Goal: Task Accomplishment & Management: Complete application form

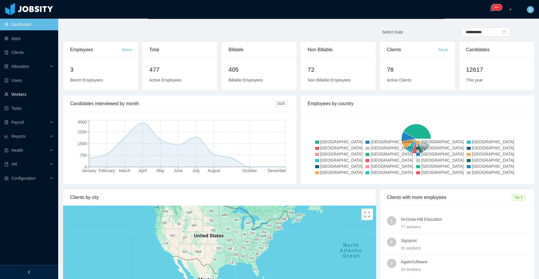
click at [32, 96] on link "Workers" at bounding box center [28, 94] width 49 height 12
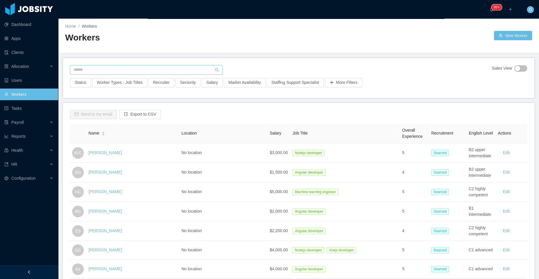
click at [123, 69] on input "text" at bounding box center [146, 69] width 153 height 9
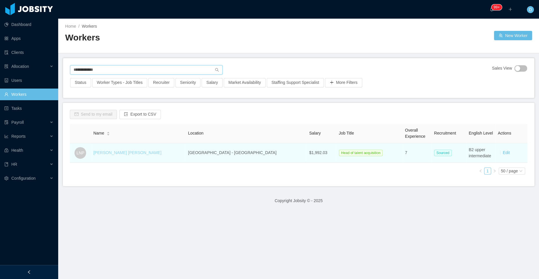
type input "**********"
click at [114, 154] on link "[PERSON_NAME] [PERSON_NAME]" at bounding box center [127, 152] width 68 height 5
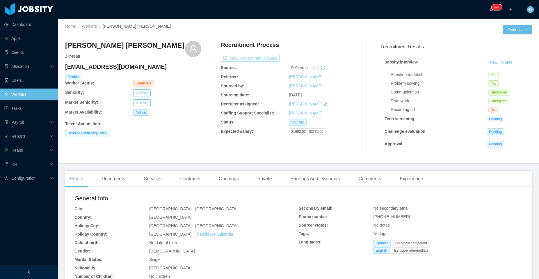
click at [267, 57] on button "View Recruitment Process" at bounding box center [250, 58] width 59 height 7
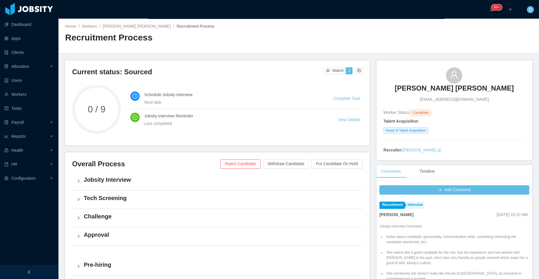
scroll to position [94, 0]
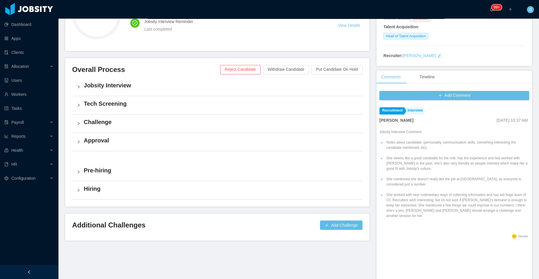
click at [259, 191] on h4 "Hiring" at bounding box center [221, 189] width 274 height 8
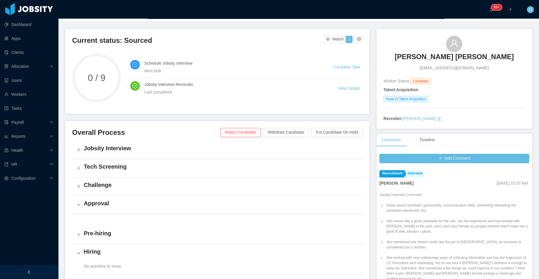
scroll to position [30, 0]
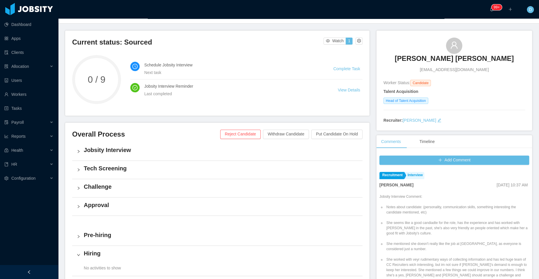
click at [133, 147] on h4 "Jobsity Interview" at bounding box center [221, 150] width 274 height 8
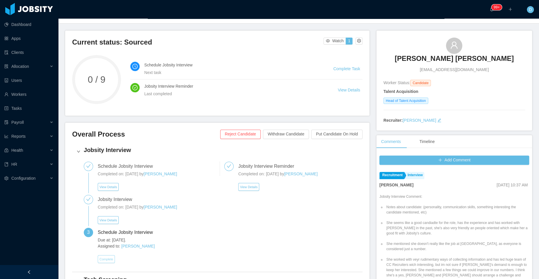
click at [106, 260] on button "Complete" at bounding box center [106, 259] width 17 height 8
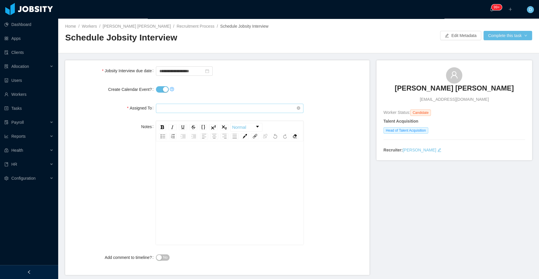
click at [186, 107] on input "text" at bounding box center [230, 108] width 148 height 9
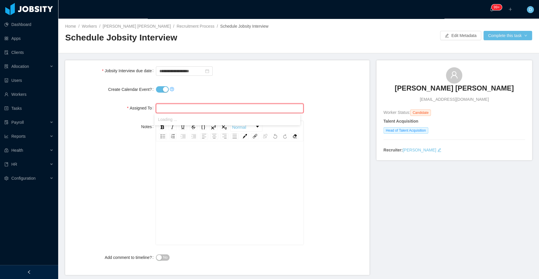
click at [186, 107] on input "text" at bounding box center [230, 108] width 148 height 9
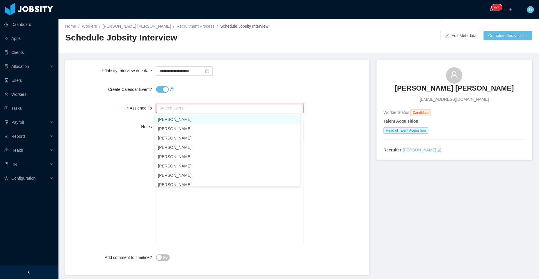
click at [315, 123] on div "Notes Normal" at bounding box center [217, 183] width 295 height 124
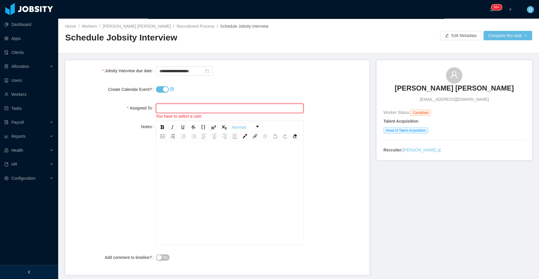
click at [235, 109] on input "text" at bounding box center [230, 108] width 148 height 9
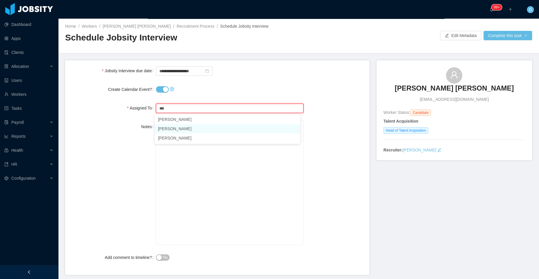
click at [189, 129] on li "[PERSON_NAME]" at bounding box center [228, 128] width 146 height 9
type input "**********"
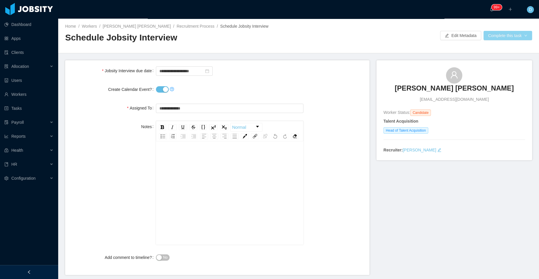
click at [494, 36] on button "Complete this task" at bounding box center [508, 35] width 49 height 9
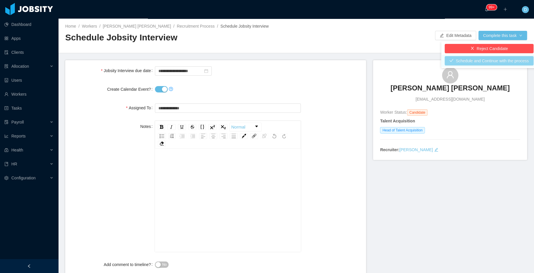
click at [493, 61] on button "Schedule and Continue with the process" at bounding box center [488, 60] width 89 height 9
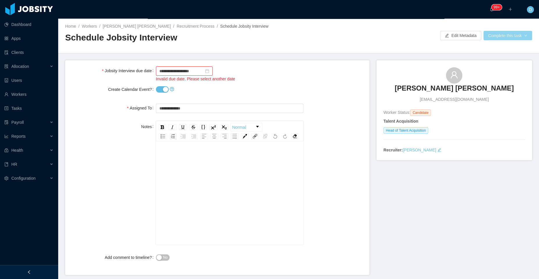
click at [491, 36] on button "Complete this task" at bounding box center [508, 35] width 49 height 9
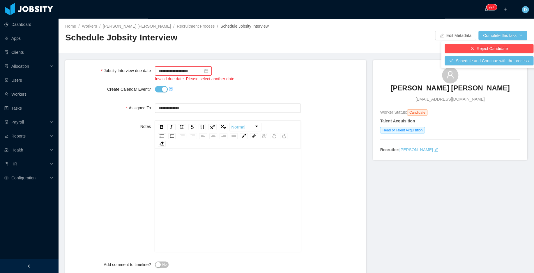
click at [162, 89] on button "Create Calendar Event?" at bounding box center [161, 89] width 13 height 6
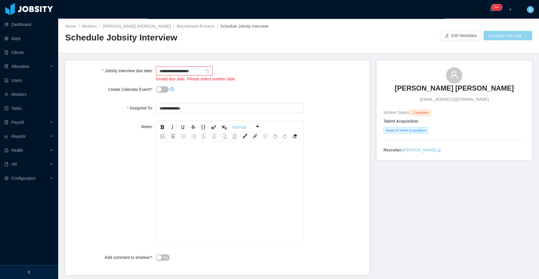
click at [499, 36] on button "Complete this task" at bounding box center [508, 35] width 49 height 9
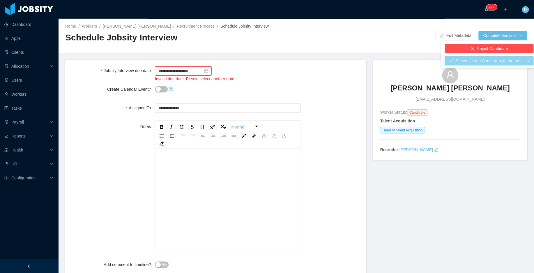
click at [487, 60] on button "Schedule and Continue with the process" at bounding box center [488, 60] width 89 height 9
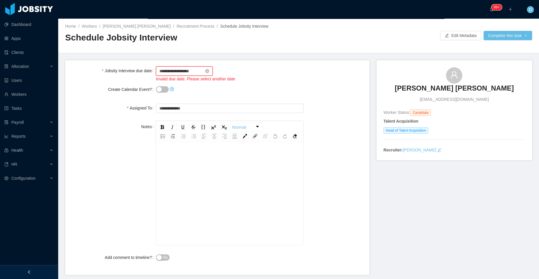
click at [176, 72] on input "**********" at bounding box center [184, 70] width 57 height 9
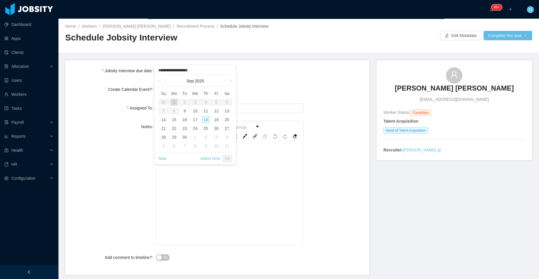
click at [205, 119] on div "18" at bounding box center [205, 119] width 7 height 7
type input "**********"
click at [228, 158] on link "Ok" at bounding box center [227, 158] width 10 height 7
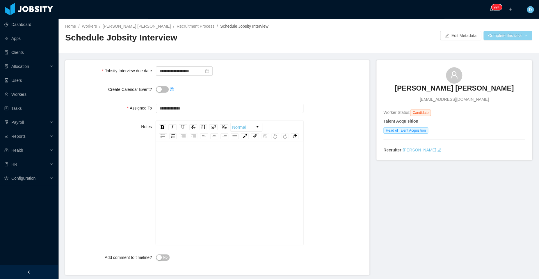
click at [492, 35] on button "Complete this task" at bounding box center [508, 35] width 49 height 9
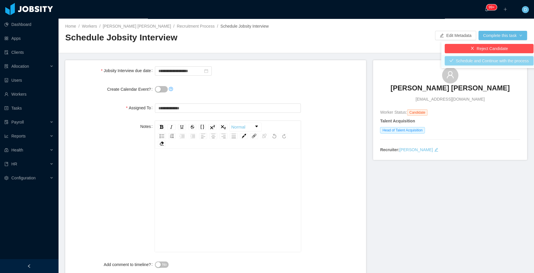
click at [487, 59] on button "Schedule and Continue with the process" at bounding box center [488, 60] width 89 height 9
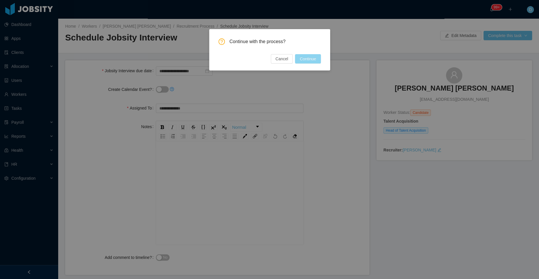
click at [303, 60] on button "Continue" at bounding box center [308, 58] width 26 height 9
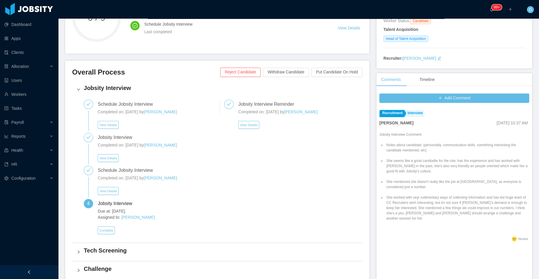
scroll to position [104, 0]
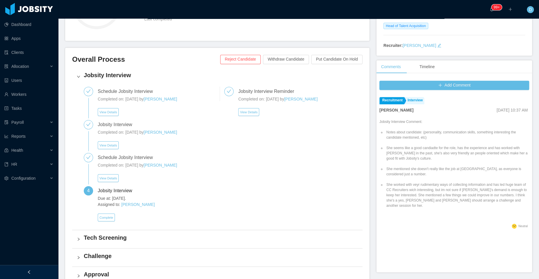
click at [79, 76] on icon "icon: right" at bounding box center [78, 76] width 3 height 3
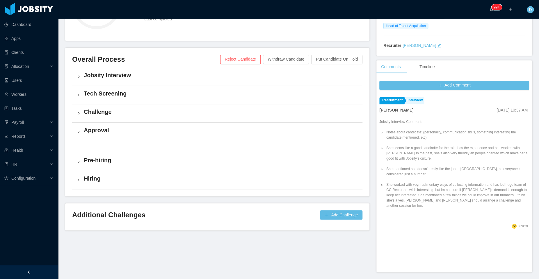
click at [108, 179] on h4 "Hiring" at bounding box center [221, 178] width 274 height 8
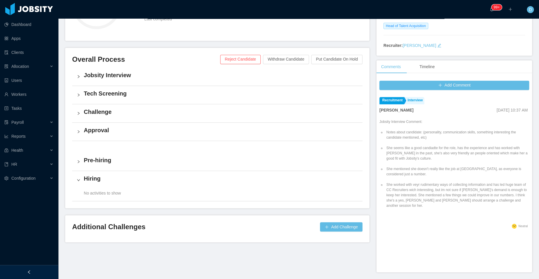
click at [97, 164] on div "Pre-hiring" at bounding box center [217, 162] width 290 height 18
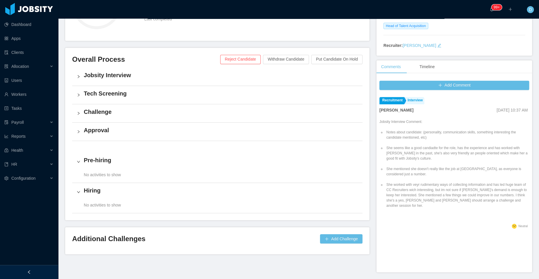
click at [102, 132] on h4 "Approval" at bounding box center [221, 130] width 274 height 8
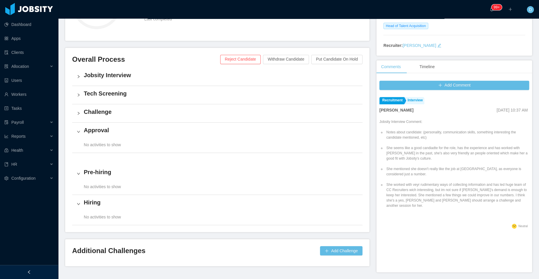
click at [93, 112] on h4 "Challenge" at bounding box center [221, 112] width 274 height 8
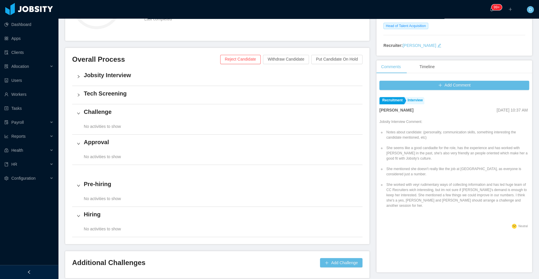
click at [93, 92] on h4 "Tech Screening" at bounding box center [221, 93] width 274 height 8
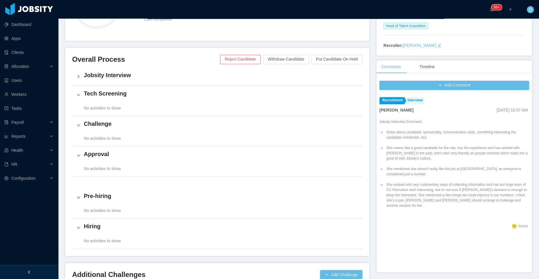
click at [98, 77] on h4 "Jobsity Interview" at bounding box center [221, 75] width 274 height 8
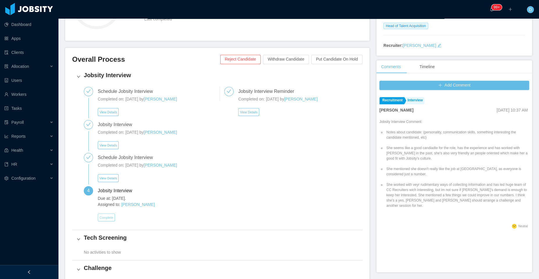
click at [109, 213] on button "Complete" at bounding box center [106, 217] width 17 height 8
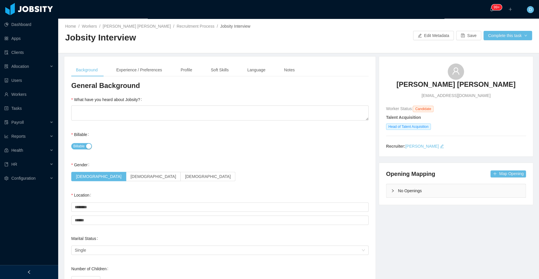
click at [84, 146] on span "Billable" at bounding box center [78, 146] width 11 height 6
click at [244, 117] on textarea "What have you heard about Jobsity?" at bounding box center [219, 112] width 297 height 15
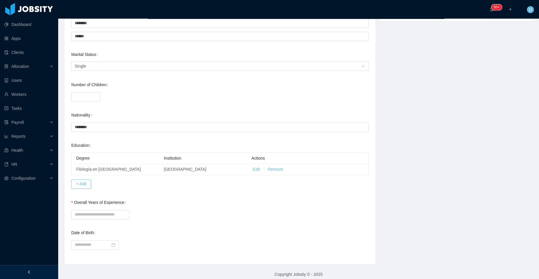
scroll to position [188, 0]
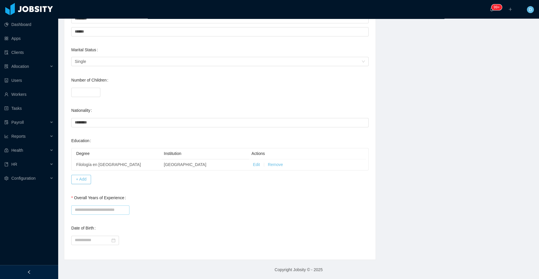
type textarea "*******"
click at [115, 207] on input "Overall Years of Experience" at bounding box center [100, 209] width 58 height 9
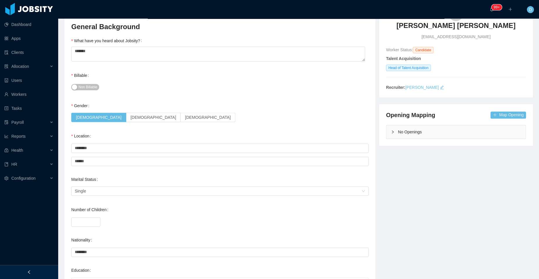
scroll to position [0, 0]
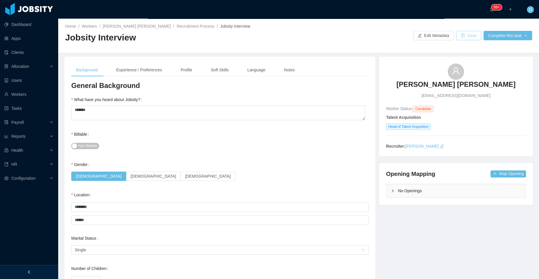
type input "*"
click at [466, 38] on button "Save" at bounding box center [468, 35] width 25 height 9
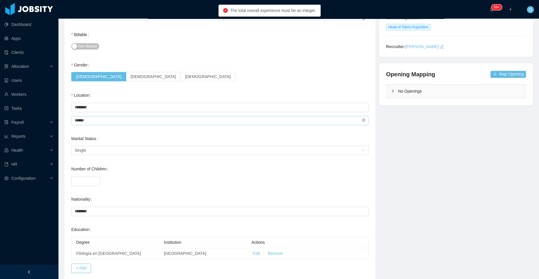
scroll to position [188, 0]
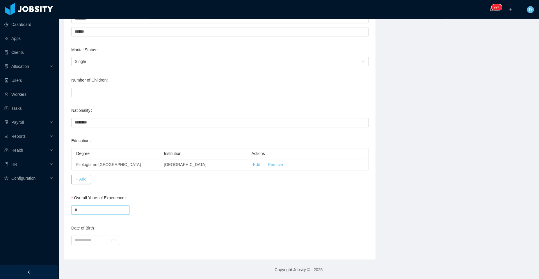
click at [90, 208] on input "*" at bounding box center [100, 209] width 58 height 9
click at [485, 100] on div "Background Experience / Preferences Profile Soft Skills Language Notes General …" at bounding box center [299, 64] width 484 height 392
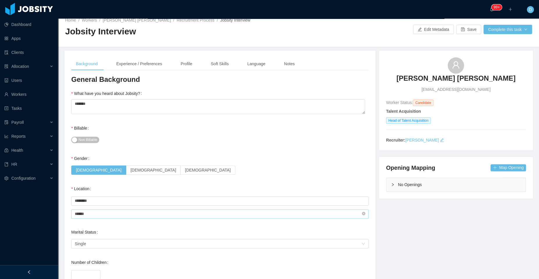
scroll to position [0, 0]
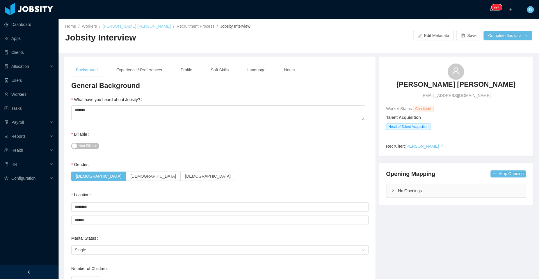
click at [132, 26] on link "[PERSON_NAME] [PERSON_NAME]" at bounding box center [137, 26] width 68 height 5
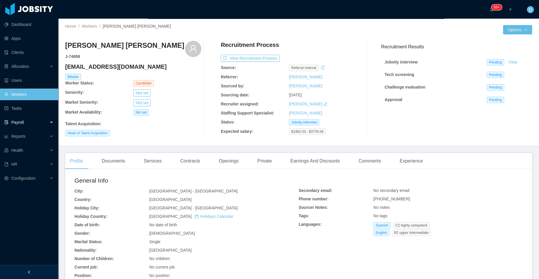
click at [42, 123] on div "Payroll" at bounding box center [29, 122] width 58 height 12
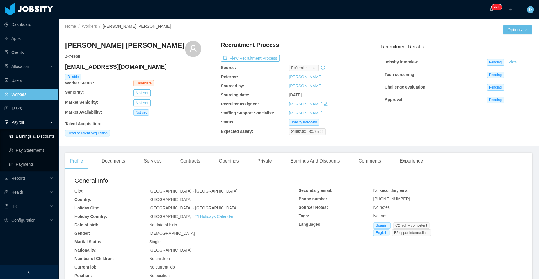
click at [37, 136] on link "Earnings & Discounts" at bounding box center [31, 136] width 45 height 12
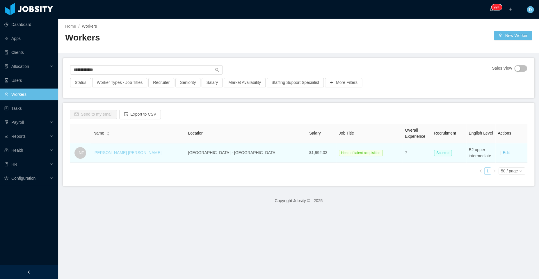
click at [120, 153] on link "[PERSON_NAME] [PERSON_NAME]" at bounding box center [127, 152] width 68 height 5
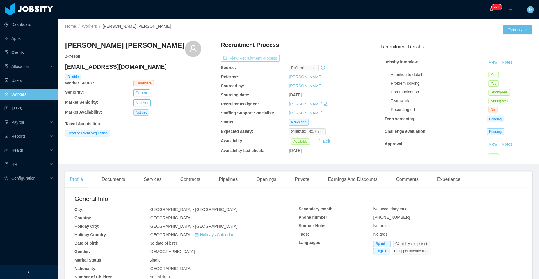
click at [250, 58] on button "View Recruitment Process" at bounding box center [250, 58] width 59 height 7
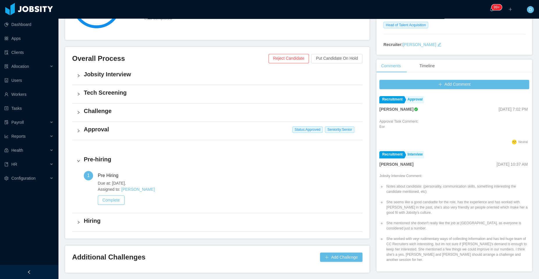
scroll to position [104, 0]
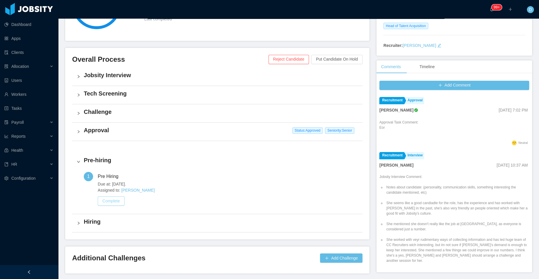
click at [115, 200] on button "Complete" at bounding box center [111, 200] width 27 height 9
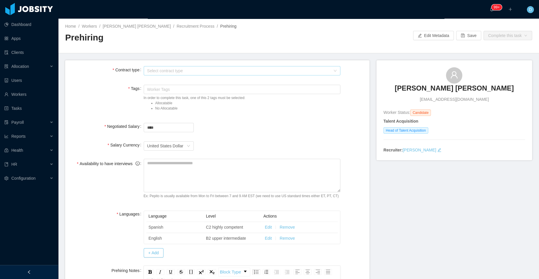
click at [194, 70] on div "Select contract type" at bounding box center [238, 71] width 183 height 6
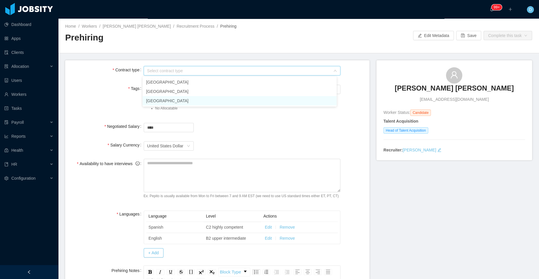
click at [188, 102] on li "[GEOGRAPHIC_DATA]" at bounding box center [240, 100] width 194 height 9
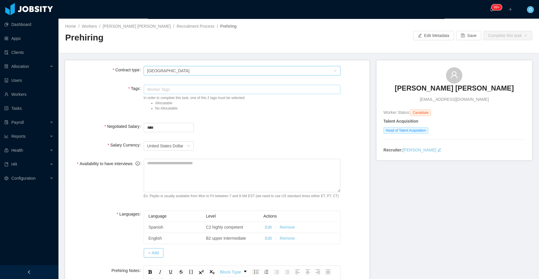
click at [177, 91] on div "Worker Tags" at bounding box center [240, 89] width 187 height 6
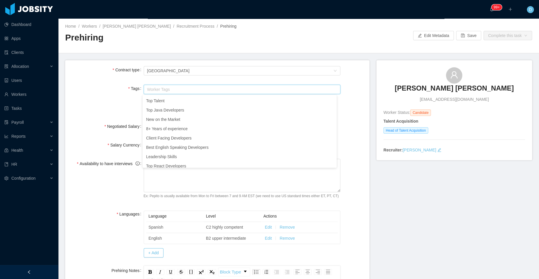
click at [114, 100] on div "Tags Worker Tags In order to complete this task, one of this 2 tags must be sel…" at bounding box center [217, 99] width 295 height 31
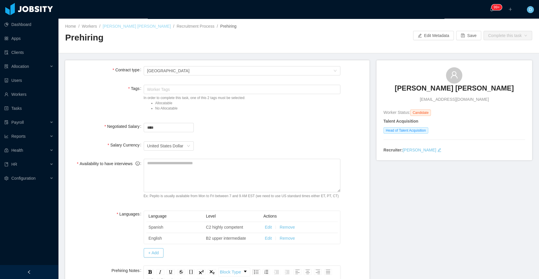
click at [134, 25] on link "[PERSON_NAME] [PERSON_NAME]" at bounding box center [137, 26] width 68 height 5
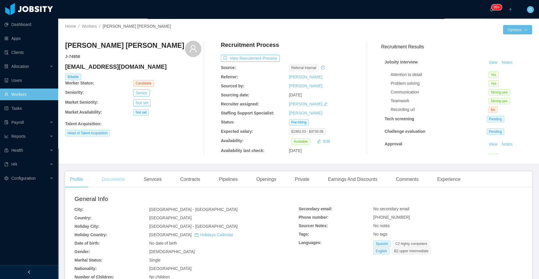
click at [118, 179] on div "Documents" at bounding box center [113, 179] width 33 height 16
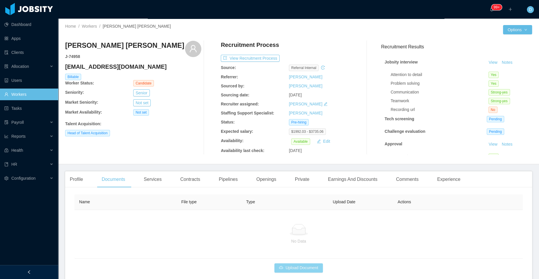
click at [289, 268] on button "Upload Document" at bounding box center [298, 267] width 48 height 9
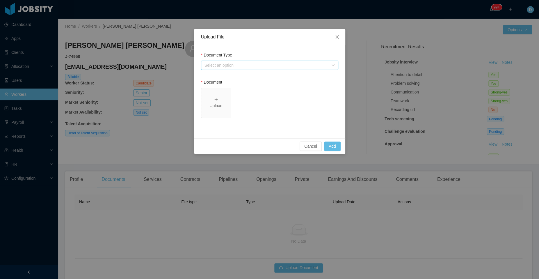
click at [272, 65] on div "Select an option" at bounding box center [267, 65] width 124 height 6
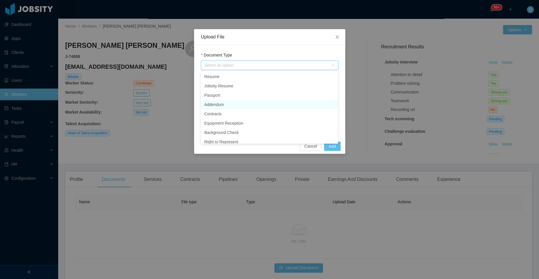
click at [246, 103] on li "Addendum" at bounding box center [269, 104] width 137 height 9
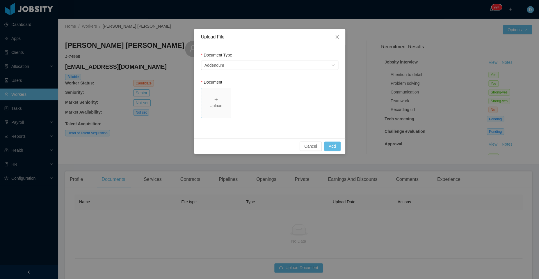
click at [219, 105] on div "Upload" at bounding box center [216, 106] width 25 height 6
drag, startPoint x: 309, startPoint y: 147, endPoint x: 302, endPoint y: 137, distance: 12.4
click at [309, 147] on button "Cancel" at bounding box center [311, 145] width 22 height 9
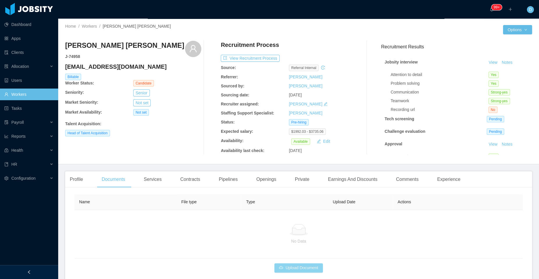
click at [281, 267] on button "Upload Document" at bounding box center [298, 267] width 48 height 9
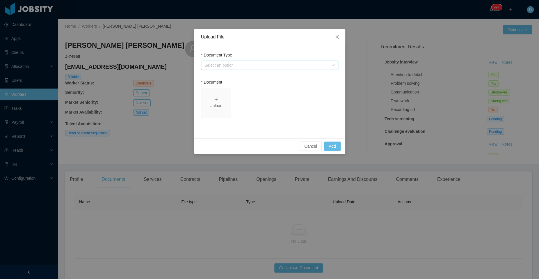
click at [232, 63] on div "Select an option" at bounding box center [267, 65] width 124 height 6
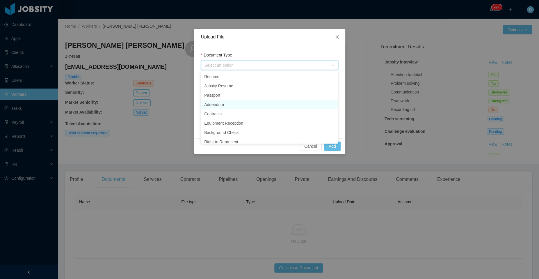
click at [224, 106] on li "Addendum" at bounding box center [269, 104] width 137 height 9
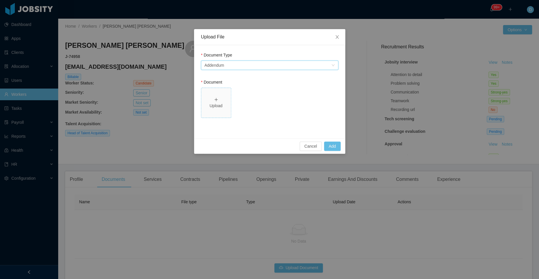
click at [218, 102] on div "Upload" at bounding box center [216, 103] width 25 height 12
click at [334, 146] on button "Add" at bounding box center [332, 145] width 17 height 9
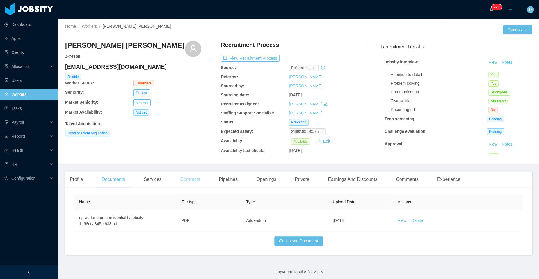
click at [196, 179] on div "Contracts" at bounding box center [190, 179] width 29 height 16
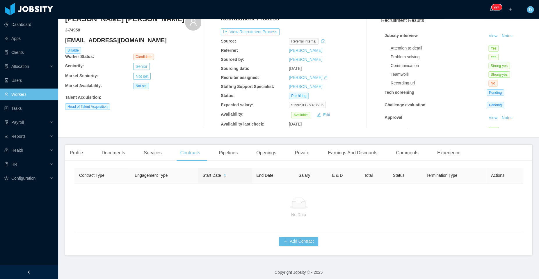
scroll to position [30, 0]
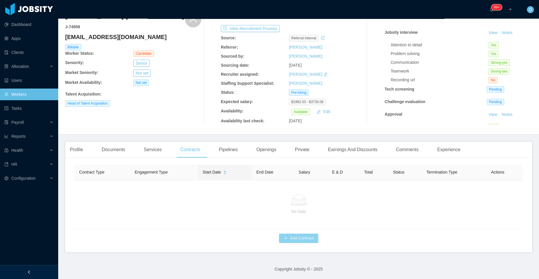
click at [290, 242] on button "Add Contract" at bounding box center [299, 237] width 40 height 9
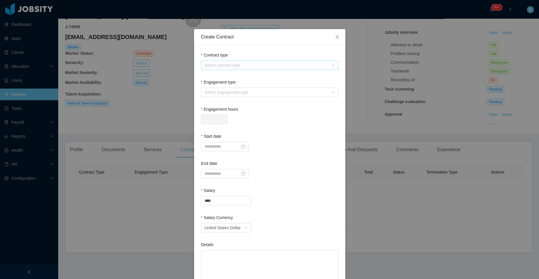
click at [252, 67] on div "Select contract type" at bounding box center [267, 65] width 124 height 6
click at [230, 95] on li "[GEOGRAPHIC_DATA]" at bounding box center [266, 95] width 137 height 9
click at [245, 94] on div "Select engagement type" at bounding box center [267, 92] width 124 height 6
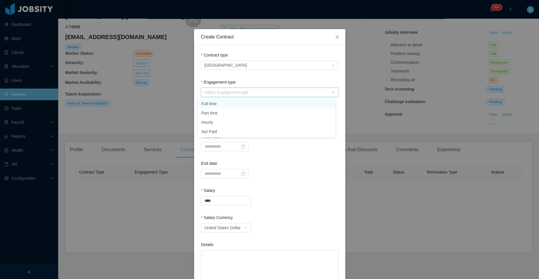
click at [233, 100] on li "Full time" at bounding box center [266, 103] width 137 height 9
type input "*"
click at [224, 143] on input at bounding box center [225, 146] width 48 height 9
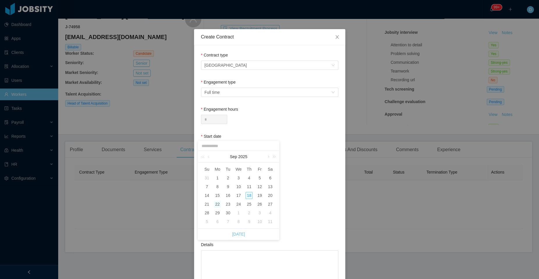
click at [218, 207] on div "22" at bounding box center [217, 204] width 7 height 7
type input "**********"
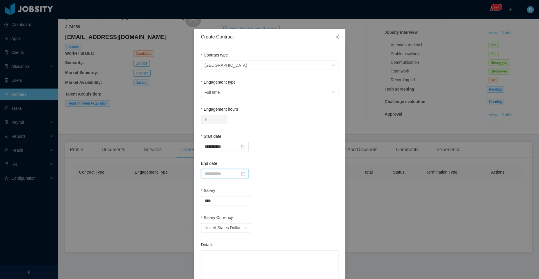
click at [222, 173] on input at bounding box center [225, 173] width 48 height 9
click at [307, 192] on div "Salary" at bounding box center [269, 191] width 137 height 8
click at [217, 202] on input "****" at bounding box center [225, 200] width 49 height 9
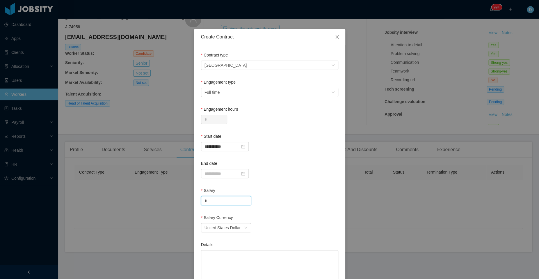
type input "****"
click at [271, 211] on form "**********" at bounding box center [269, 194] width 137 height 284
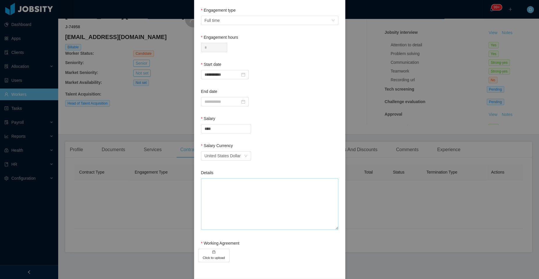
scroll to position [93, 0]
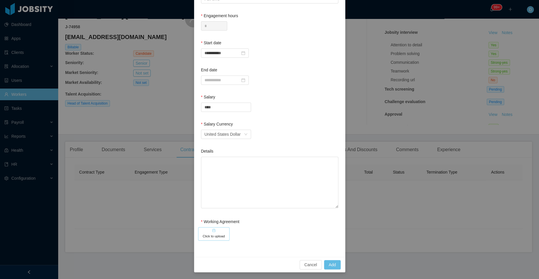
click at [209, 234] on h5 "Click to upload" at bounding box center [214, 235] width 22 height 5
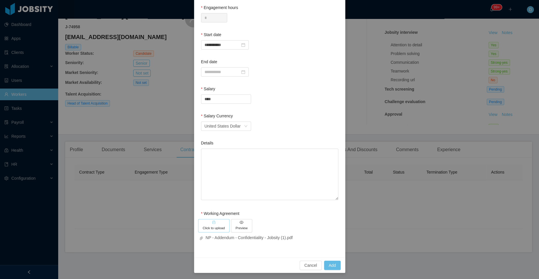
scroll to position [102, 0]
click at [329, 265] on button "Add" at bounding box center [332, 264] width 17 height 9
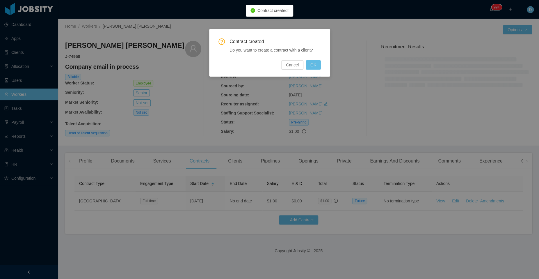
scroll to position [66, 0]
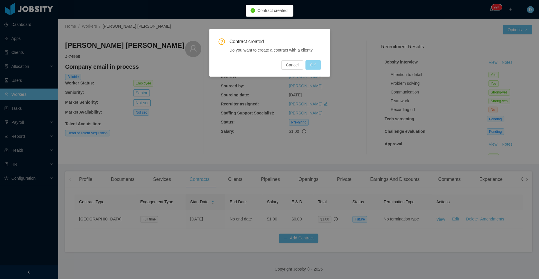
click at [314, 65] on button "OK" at bounding box center [313, 64] width 15 height 9
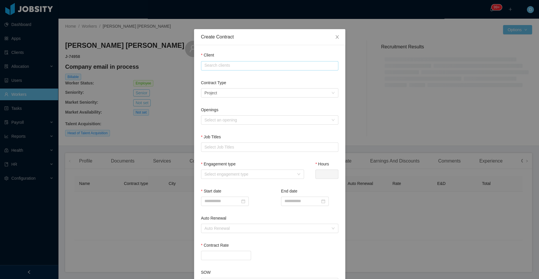
click at [275, 67] on input "text" at bounding box center [269, 65] width 137 height 9
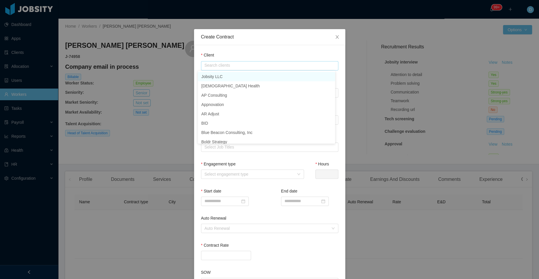
click at [238, 78] on li "Jobsity LLC" at bounding box center [266, 76] width 137 height 9
type input "**********"
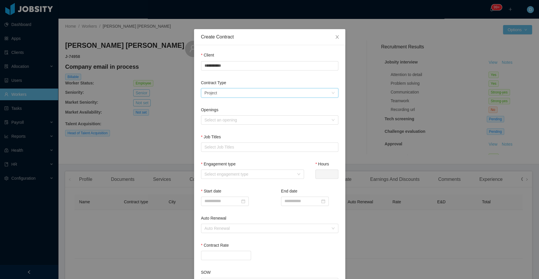
click at [241, 89] on div "Select a contract type Project" at bounding box center [268, 92] width 127 height 9
click at [242, 114] on li "Staffing" at bounding box center [266, 112] width 137 height 9
click at [253, 120] on div "Select an opening" at bounding box center [267, 120] width 124 height 6
click at [261, 130] on li "No openings available for this Client" at bounding box center [266, 130] width 137 height 9
click at [244, 149] on div "Select Job Titles" at bounding box center [269, 147] width 132 height 9
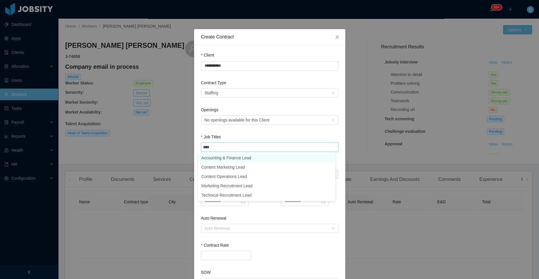
type input "****"
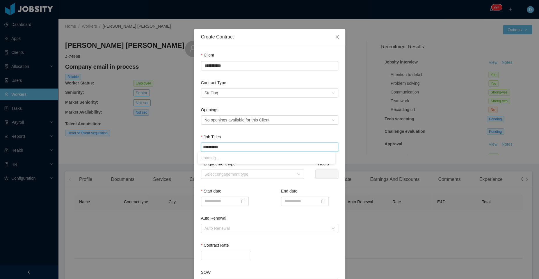
type input "**********"
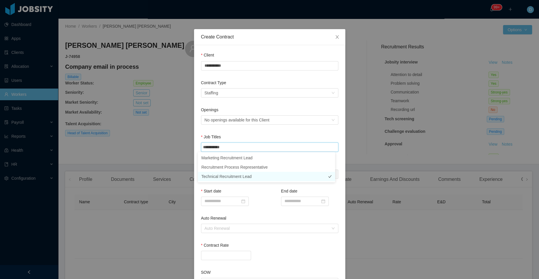
click at [266, 175] on li "Technical Recruitment Lead" at bounding box center [266, 176] width 137 height 9
click at [295, 132] on div "Openings Select an opening No openings available for this Client" at bounding box center [269, 120] width 137 height 27
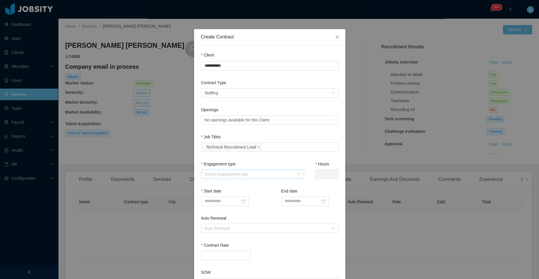
click at [253, 173] on div "Select engagement type" at bounding box center [250, 174] width 90 height 6
click at [240, 183] on li "Full time" at bounding box center [249, 184] width 103 height 9
type input "*"
click at [235, 201] on input at bounding box center [225, 200] width 48 height 9
click at [217, 170] on div "22" at bounding box center [217, 170] width 7 height 7
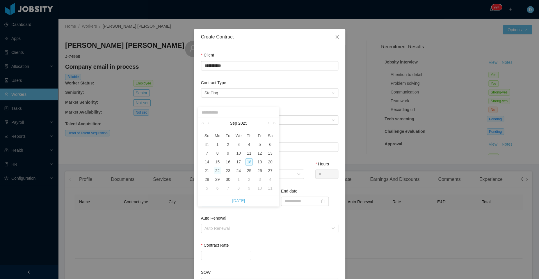
type input "**********"
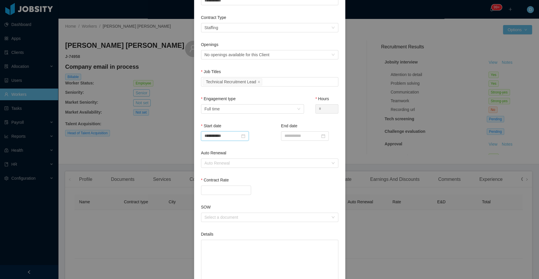
scroll to position [68, 0]
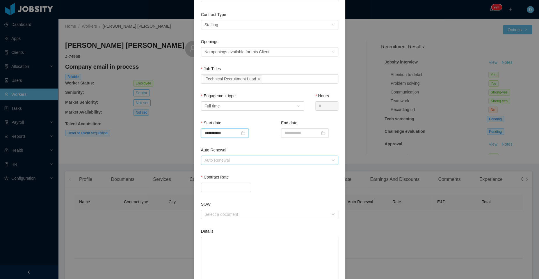
click at [247, 159] on div "Auto Renewal" at bounding box center [267, 160] width 124 height 6
click at [275, 218] on div "Select a document" at bounding box center [269, 214] width 137 height 9
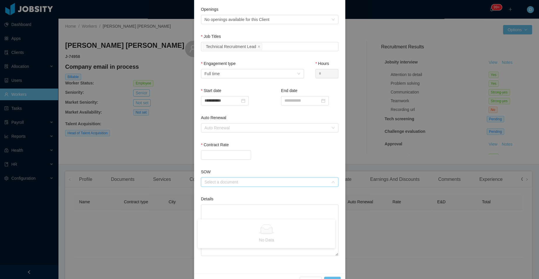
scroll to position [107, 0]
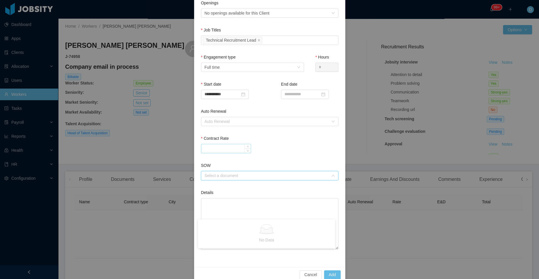
click at [231, 147] on input "Contract Rate" at bounding box center [225, 148] width 49 height 9
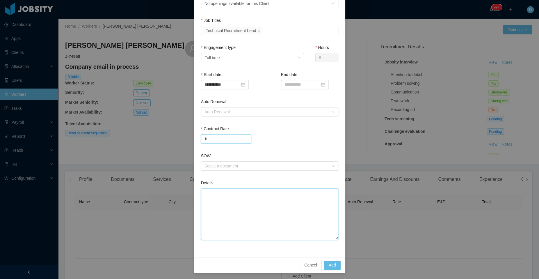
click at [260, 191] on textarea "Details" at bounding box center [269, 214] width 137 height 52
type input "****"
type textarea "*"
type textarea "**"
type textarea "***"
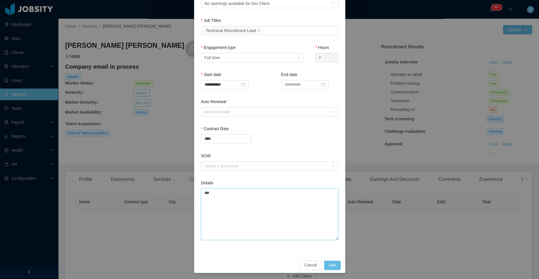
type textarea "****"
type textarea "*****"
type textarea "******"
type textarea "*******"
type textarea "*********"
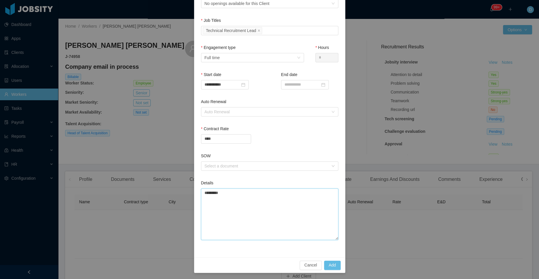
type textarea "**********"
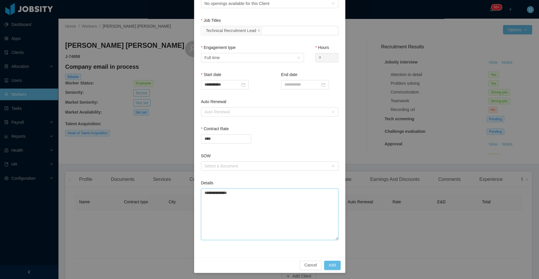
type textarea "**********"
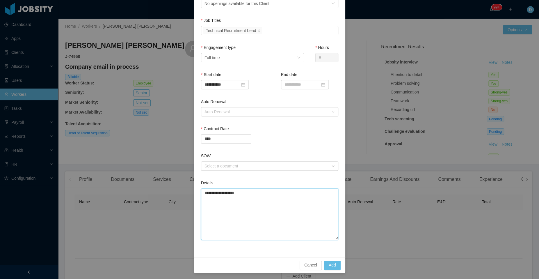
type textarea "**********"
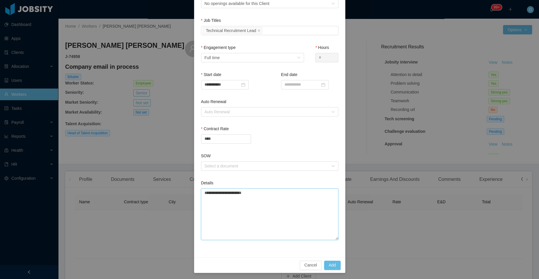
type textarea "**********"
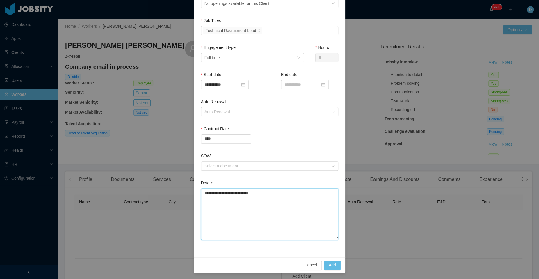
type textarea "**********"
click at [328, 266] on button "Add" at bounding box center [332, 264] width 17 height 9
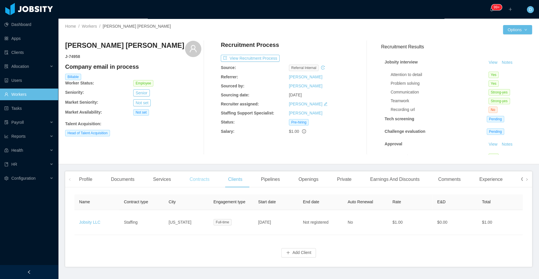
click at [196, 179] on div "Contracts" at bounding box center [199, 179] width 29 height 16
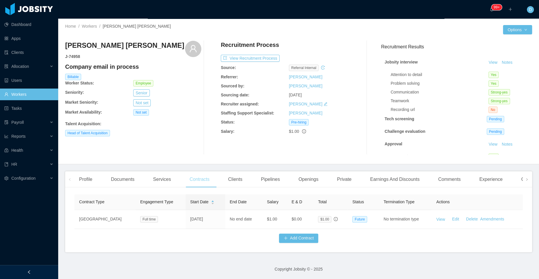
scroll to position [5, 0]
click at [165, 173] on div "Services" at bounding box center [161, 179] width 27 height 16
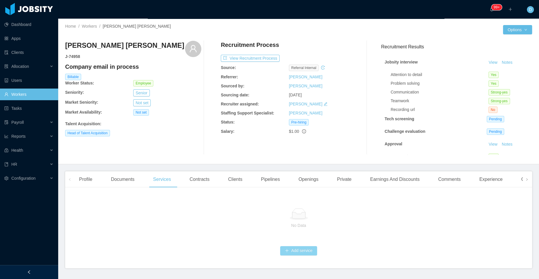
click at [287, 251] on button "Add service" at bounding box center [298, 250] width 37 height 9
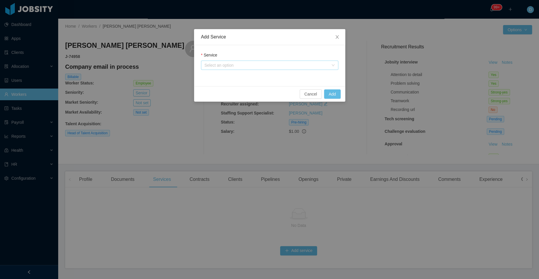
click at [281, 63] on div "Select an option" at bounding box center [267, 65] width 124 height 6
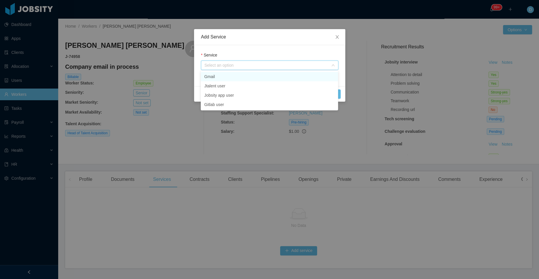
click at [241, 78] on li "Gmail" at bounding box center [269, 76] width 137 height 9
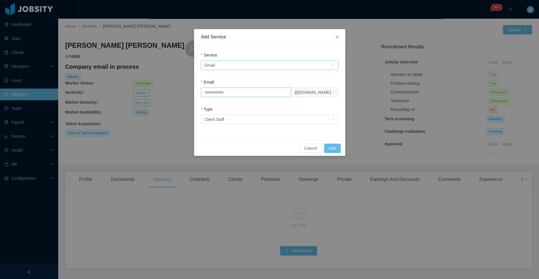
click at [242, 94] on input "Email" at bounding box center [246, 92] width 90 height 9
type input "**********"
click at [307, 117] on div "Select an option Client Staff" at bounding box center [268, 119] width 127 height 9
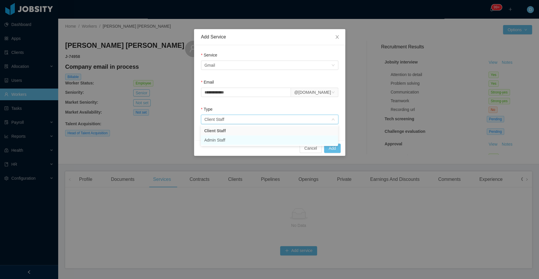
click at [250, 139] on li "Admin Staff" at bounding box center [269, 139] width 137 height 9
click at [334, 147] on button "Add" at bounding box center [332, 147] width 17 height 9
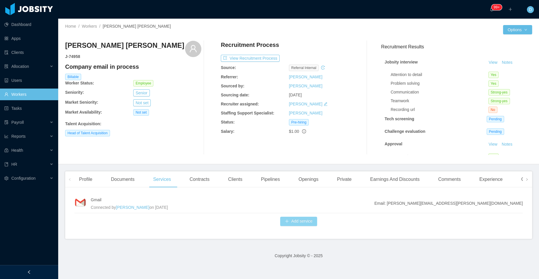
click at [301, 219] on button "Add service" at bounding box center [298, 221] width 37 height 9
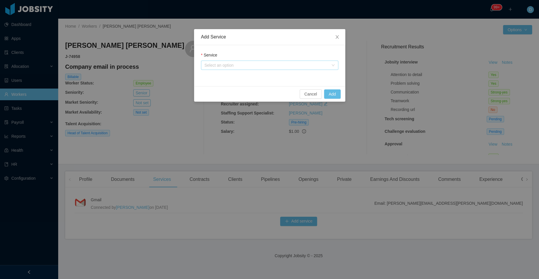
click at [294, 64] on div "Select an option" at bounding box center [267, 65] width 124 height 6
click at [287, 47] on div "Service Select an option" at bounding box center [269, 65] width 151 height 41
click at [337, 38] on icon "icon: close" at bounding box center [337, 37] width 5 height 5
